Goal: Task Accomplishment & Management: Manage account settings

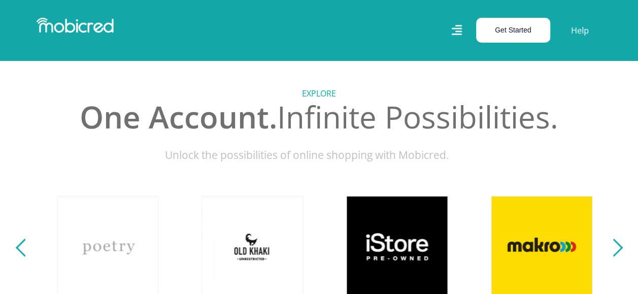
scroll to position [0, 579]
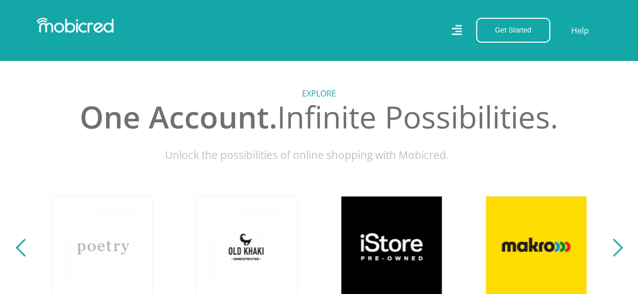
click at [469, 30] on div "Get Started Open an Account Account Holder Login" at bounding box center [510, 30] width 92 height 25
click at [462, 30] on icon at bounding box center [456, 30] width 10 height 14
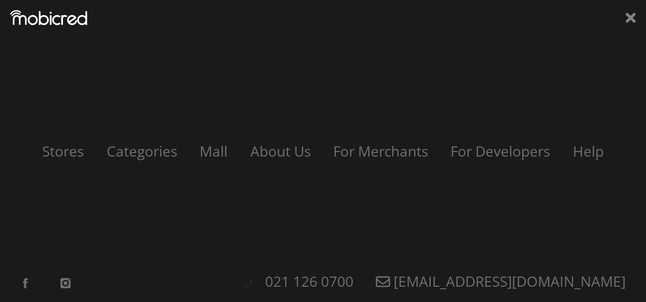
scroll to position [0, 1737]
click at [629, 15] on icon at bounding box center [631, 17] width 10 height 15
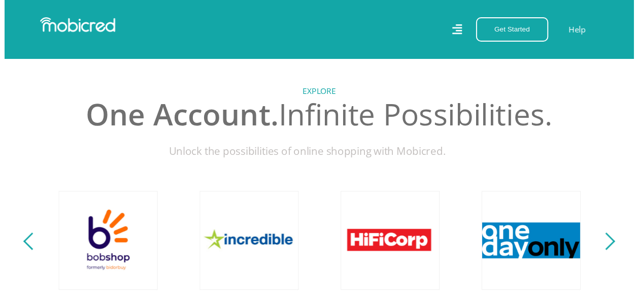
scroll to position [254, 0]
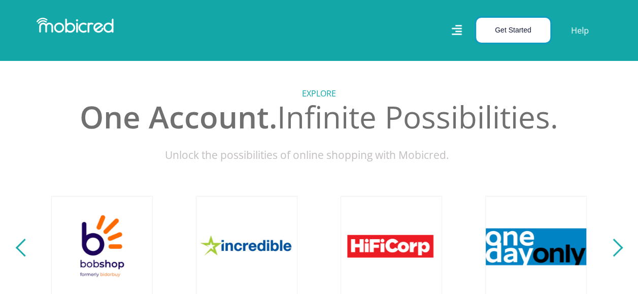
click at [529, 30] on button "Get Started" at bounding box center [513, 30] width 74 height 25
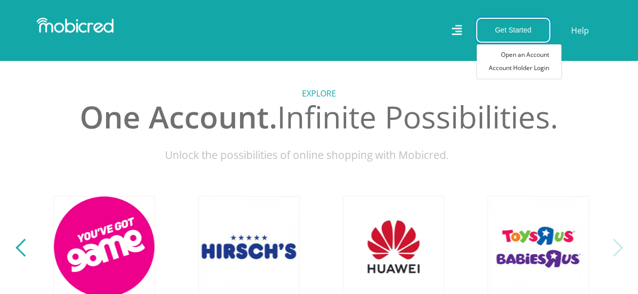
scroll to position [0, 2316]
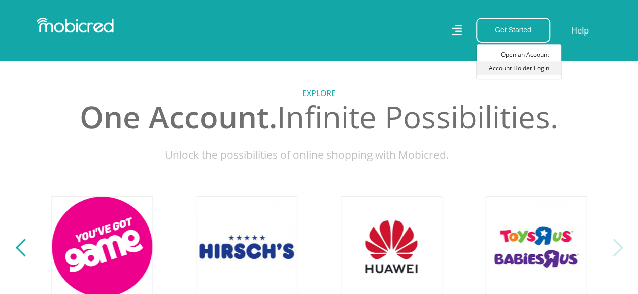
click at [548, 73] on link "Account Holder Login" at bounding box center [519, 67] width 85 height 13
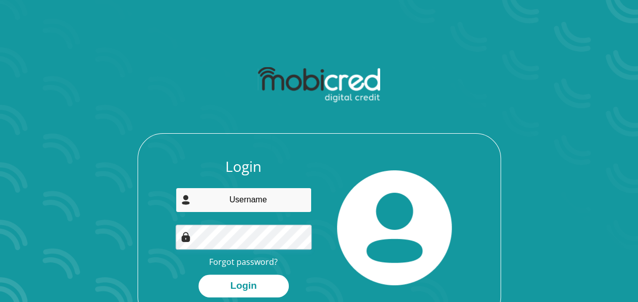
click at [250, 201] on input "email" at bounding box center [244, 199] width 136 height 25
type input "marietrabie@gmail.com"
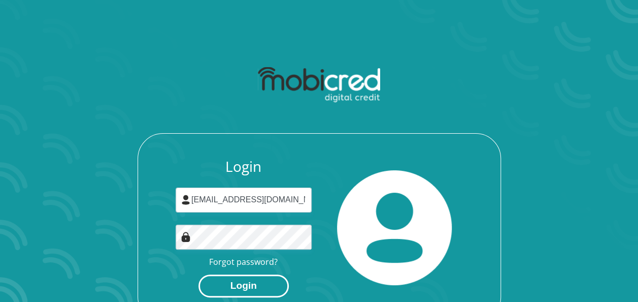
click at [239, 282] on button "Login" at bounding box center [244, 285] width 90 height 23
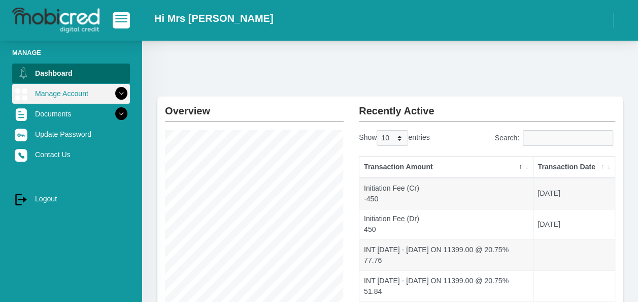
click at [72, 93] on link "Manage Account" at bounding box center [71, 93] width 118 height 19
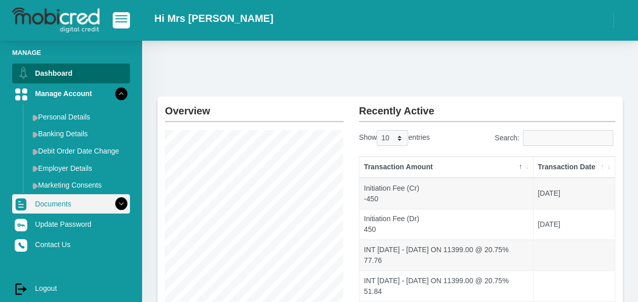
click at [75, 199] on link "Documents" at bounding box center [71, 203] width 118 height 19
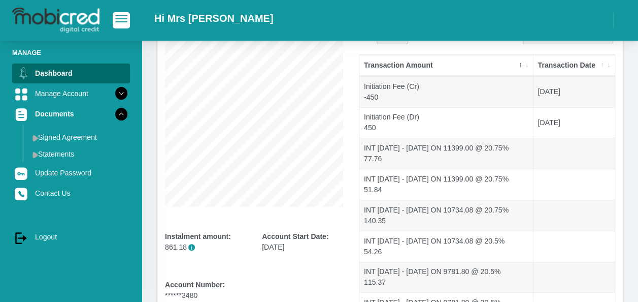
scroll to position [152, 0]
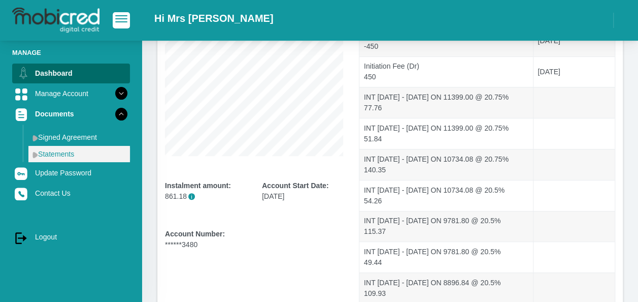
click at [99, 153] on link "Statements" at bounding box center [79, 154] width 102 height 16
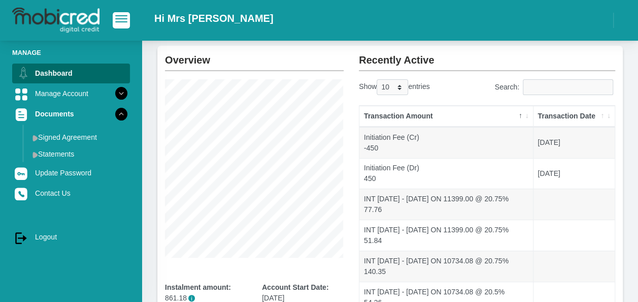
scroll to position [0, 0]
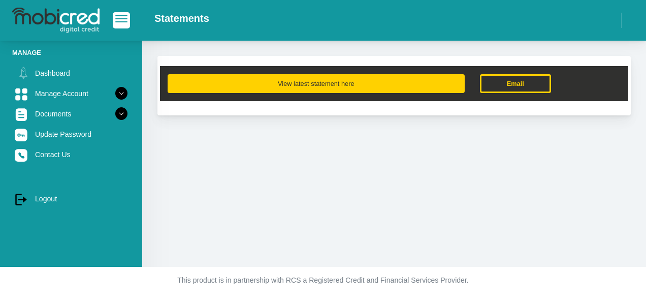
click at [329, 80] on button "View latest statement here" at bounding box center [316, 83] width 297 height 19
